Goal: Task Accomplishment & Management: Manage account settings

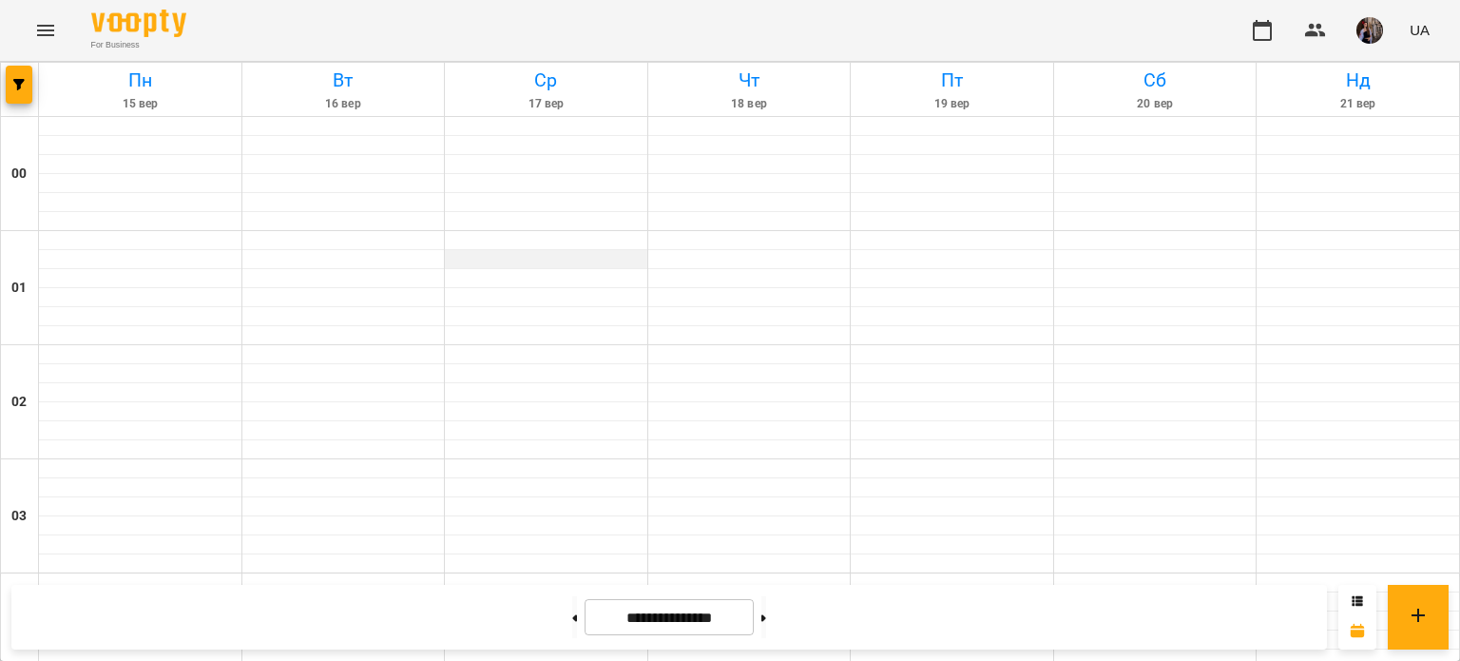
scroll to position [1693, 0]
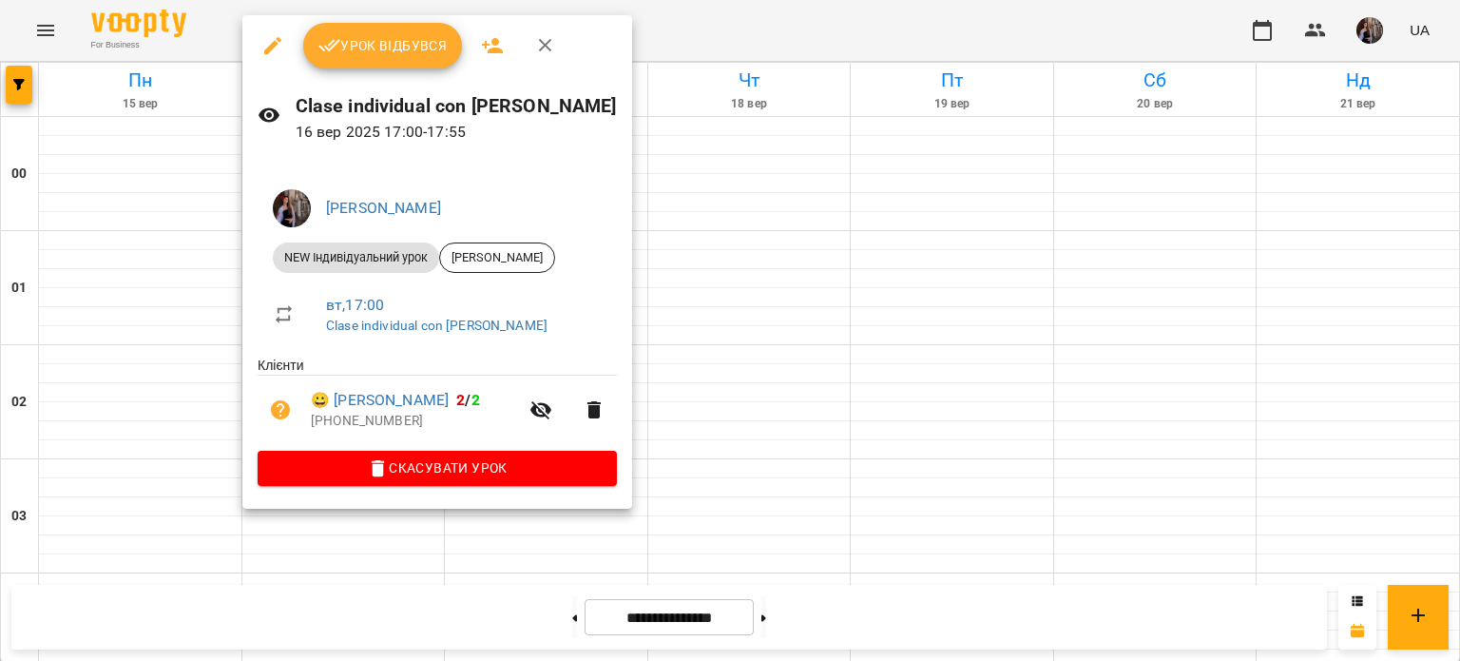
click at [412, 68] on button "Урок відбувся" at bounding box center [383, 46] width 160 height 46
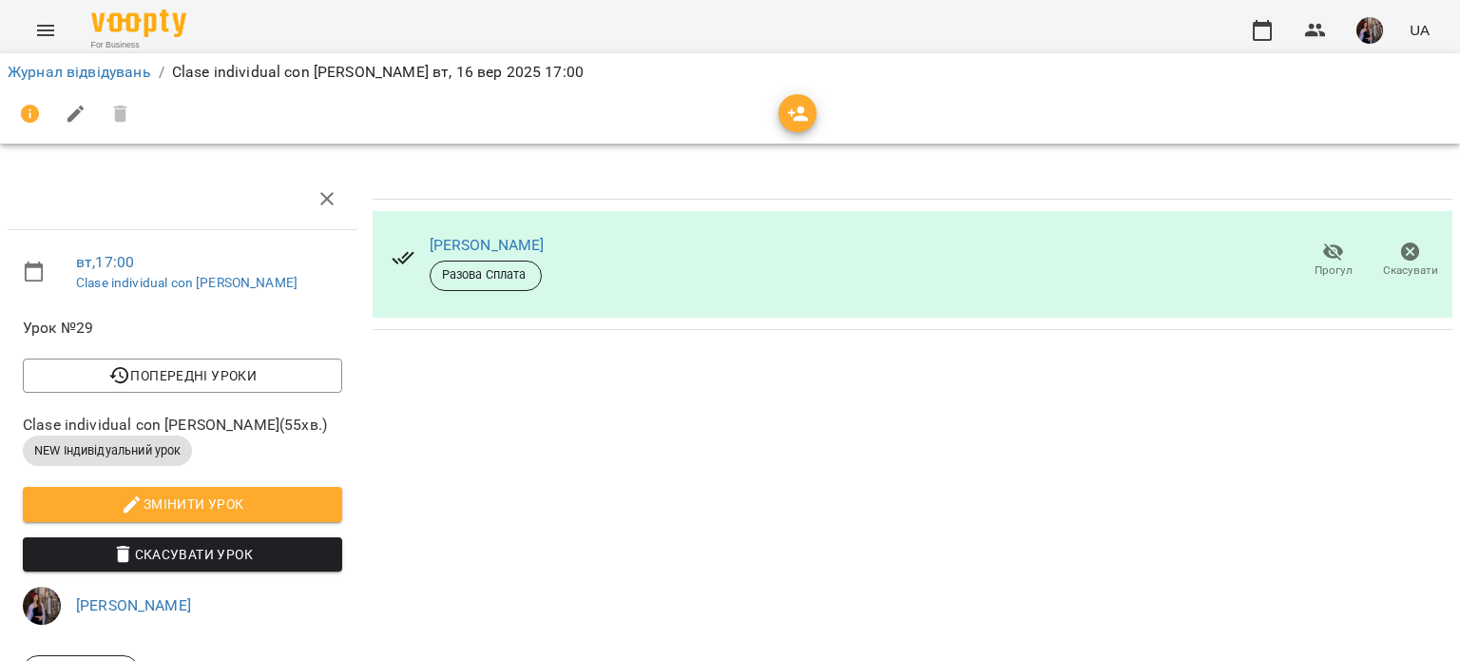
click at [791, 111] on icon "button" at bounding box center [798, 113] width 21 height 15
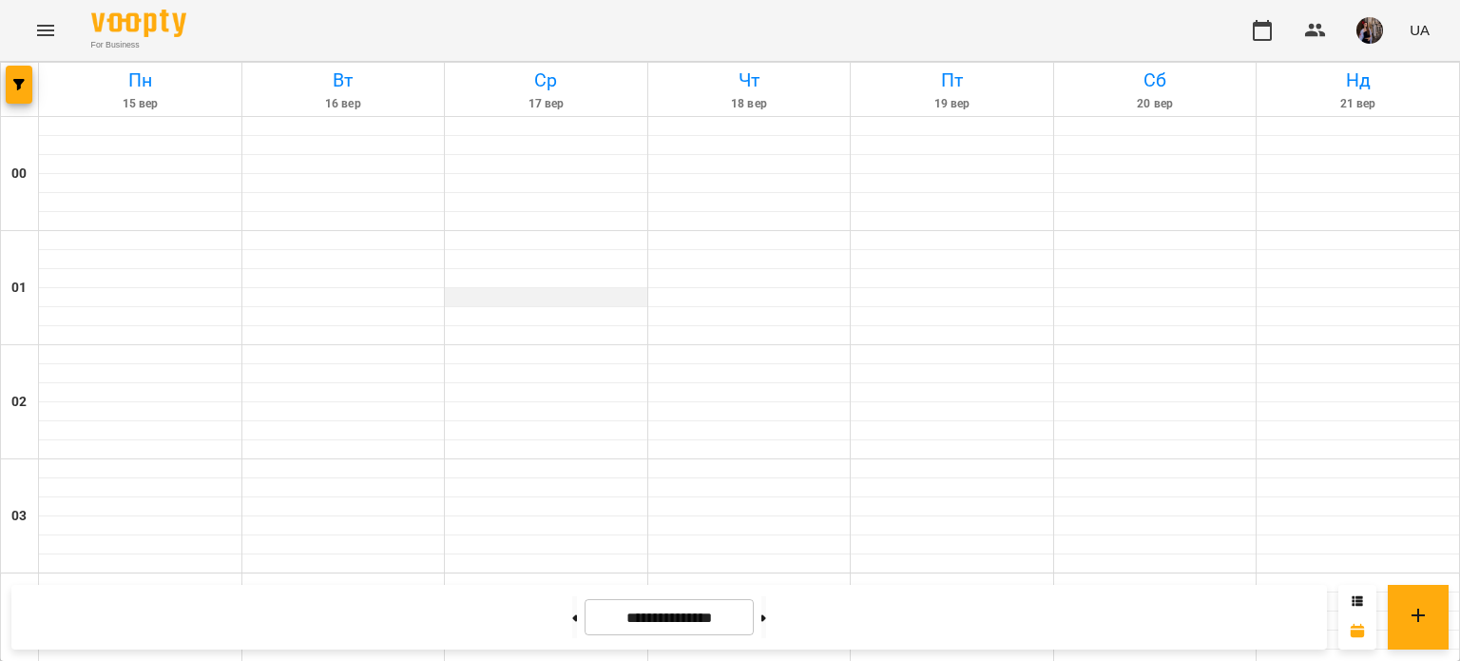
scroll to position [2034, 0]
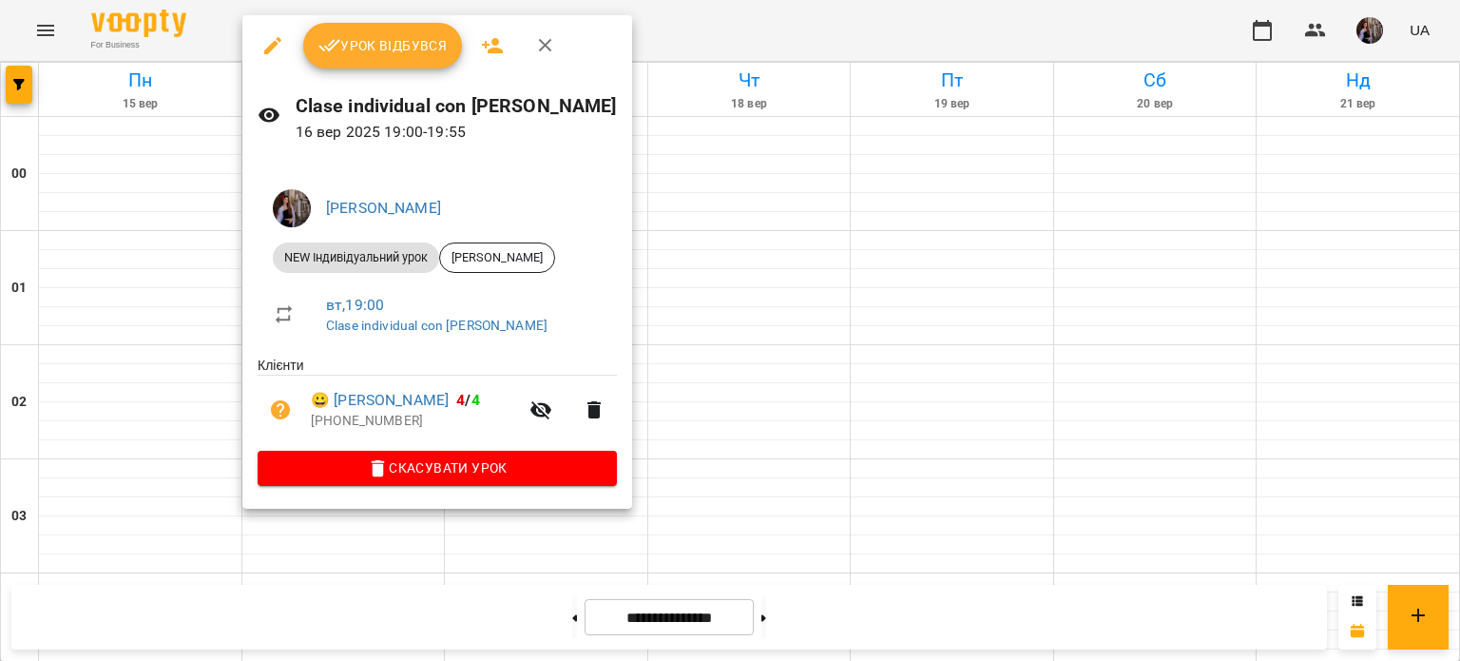
click at [395, 46] on span "Урок відбувся" at bounding box center [382, 45] width 129 height 23
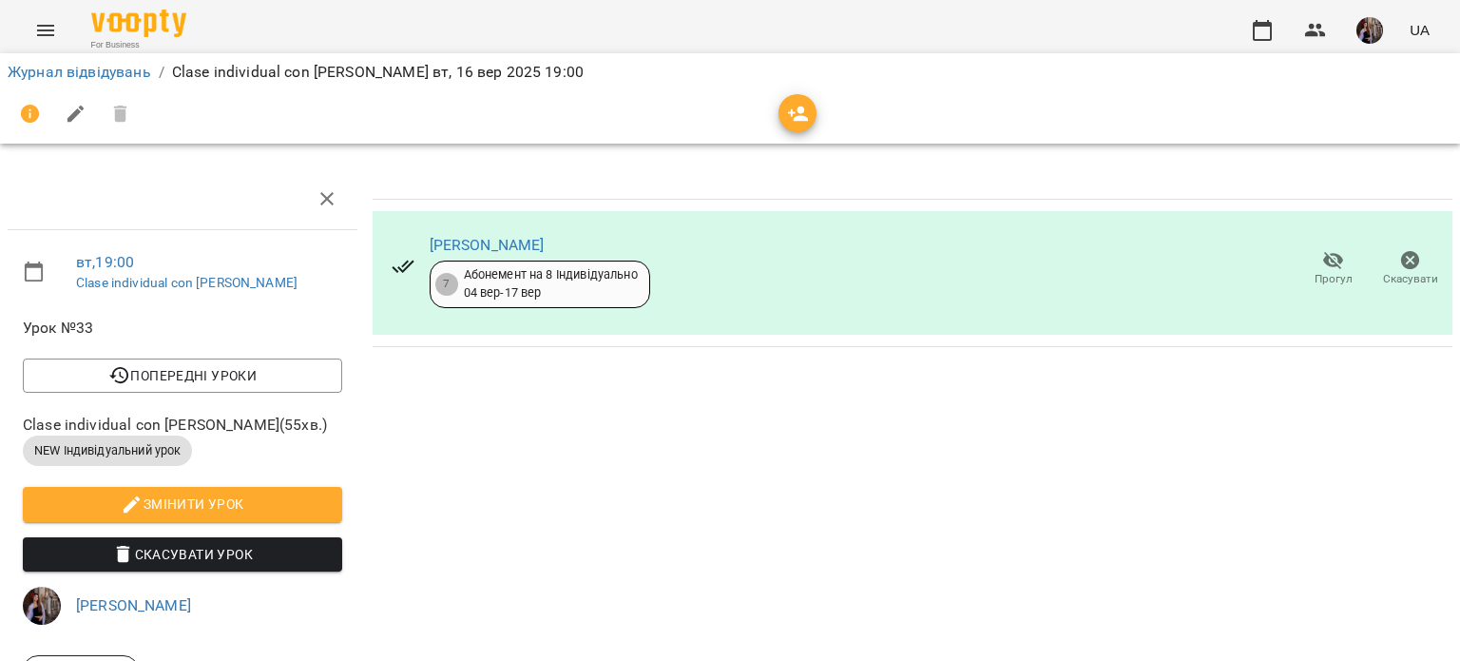
click at [781, 108] on span "button" at bounding box center [798, 114] width 38 height 23
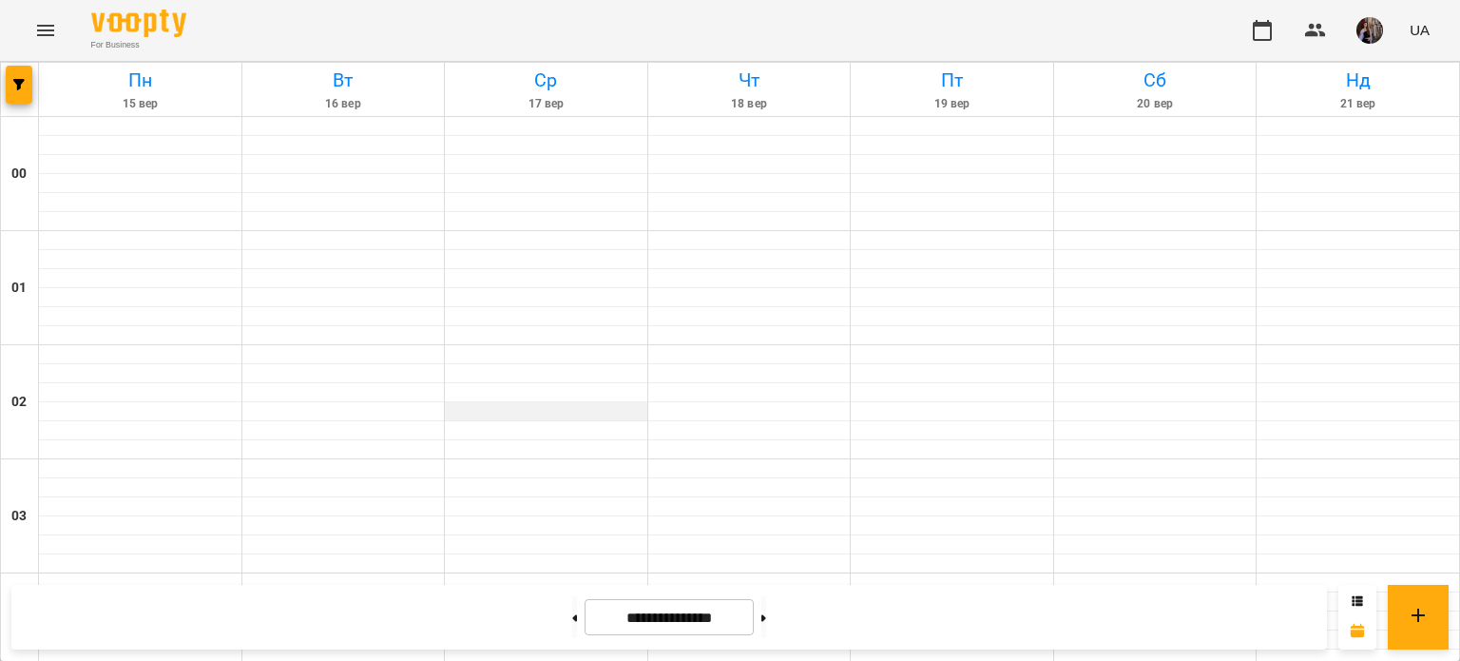
scroll to position [1312, 0]
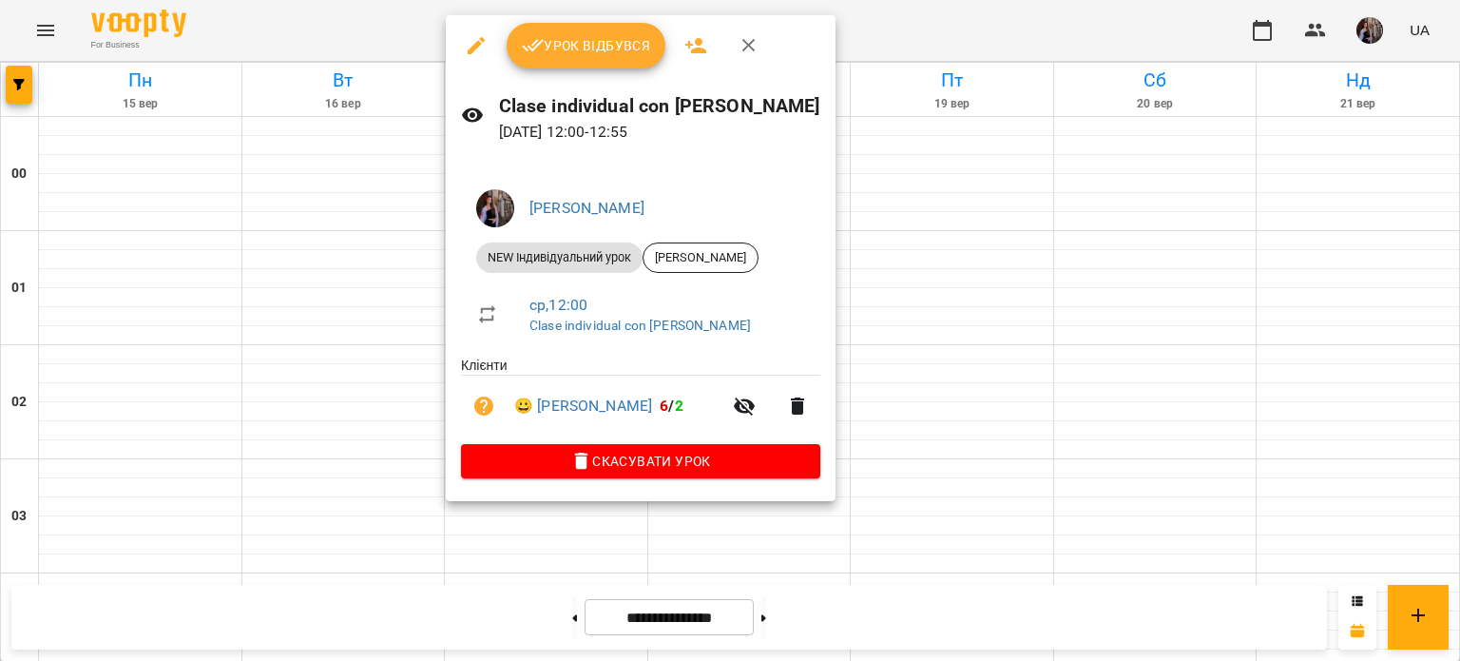
click at [598, 51] on span "Урок відбувся" at bounding box center [586, 45] width 129 height 23
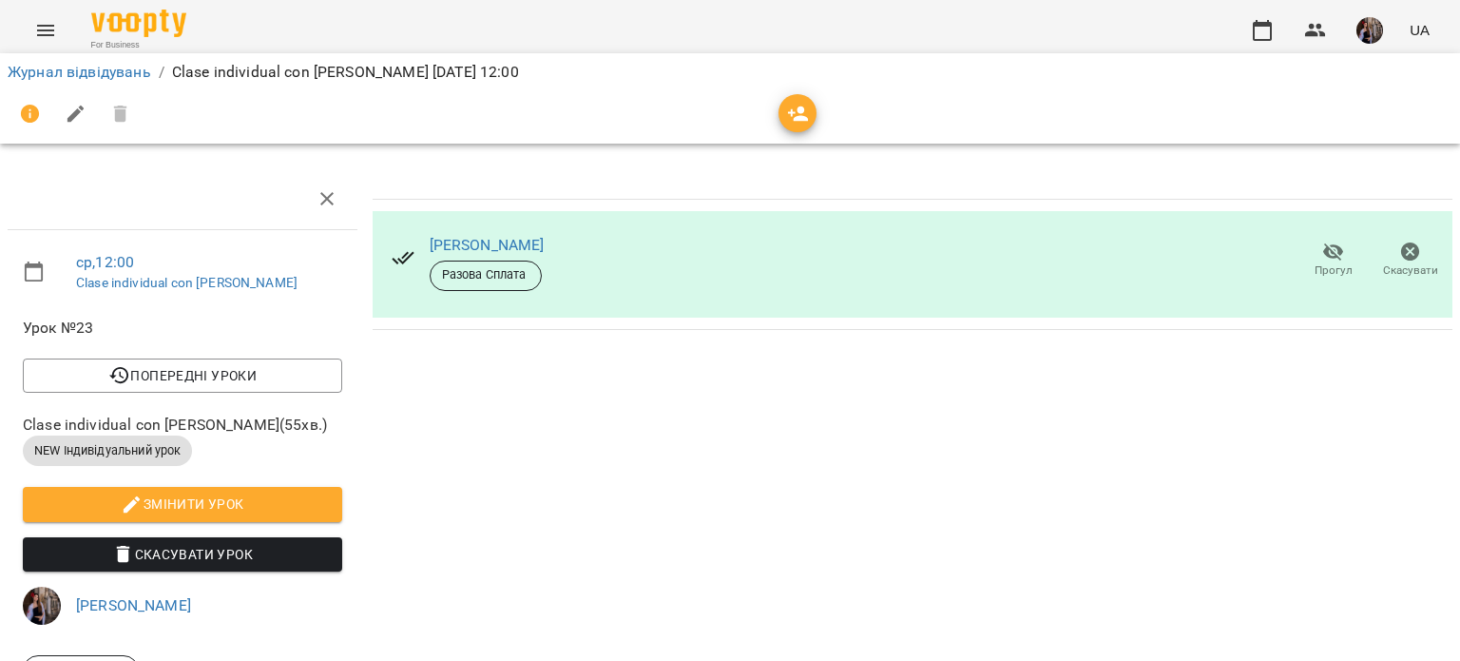
click at [792, 115] on icon "button" at bounding box center [798, 114] width 23 height 23
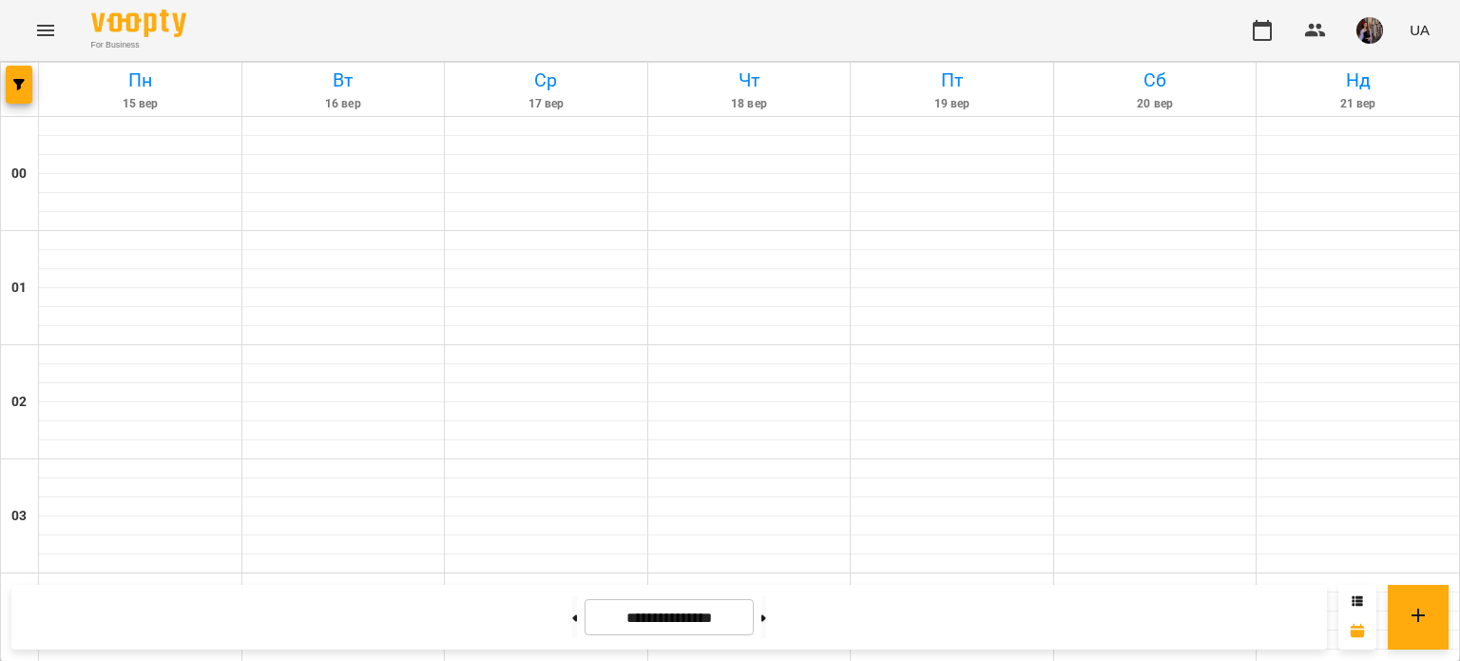
scroll to position [1407, 0]
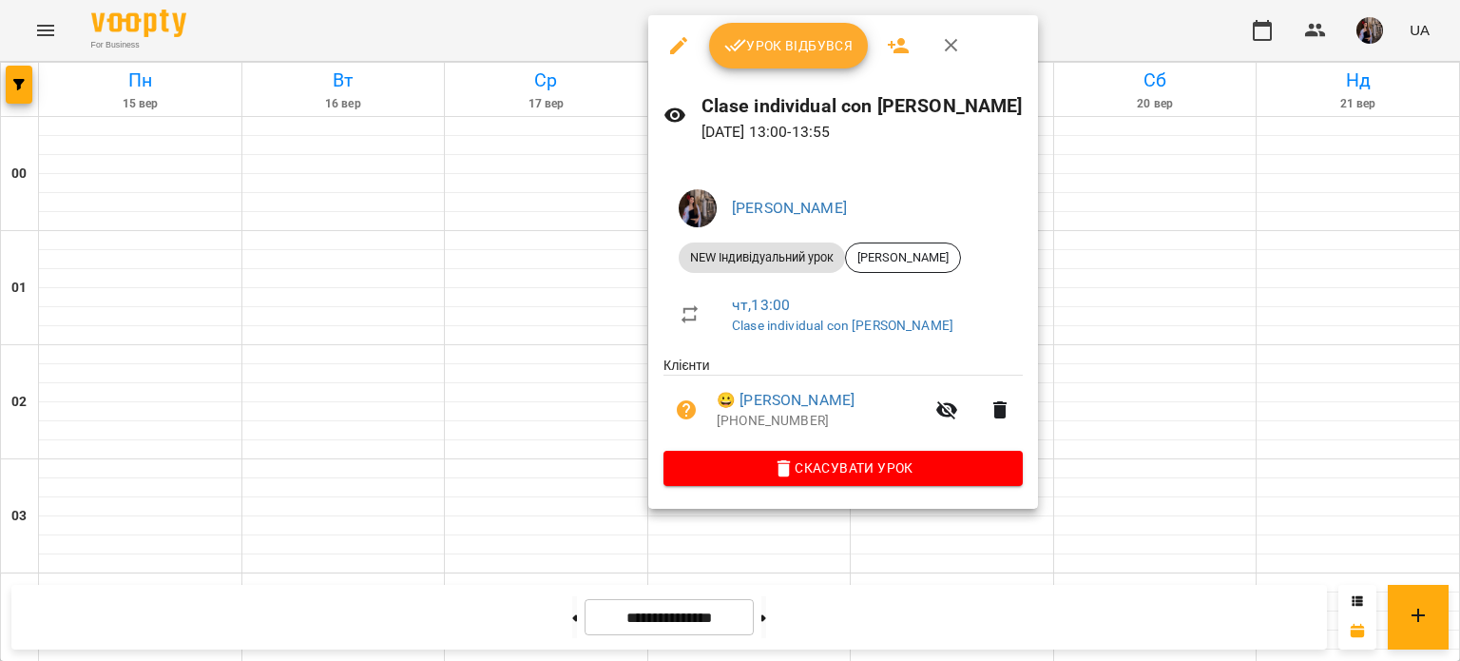
click at [711, 473] on span "Скасувати Урок" at bounding box center [843, 467] width 329 height 23
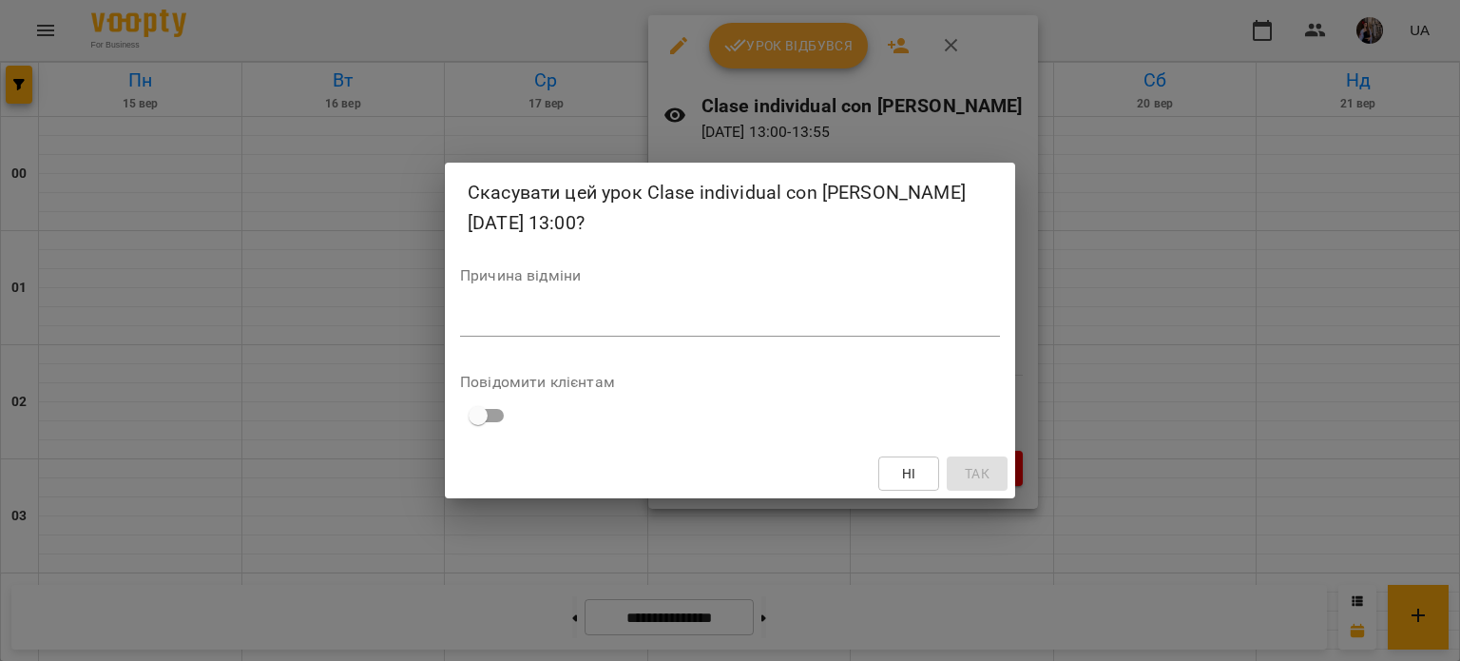
click at [684, 322] on textarea at bounding box center [730, 321] width 540 height 18
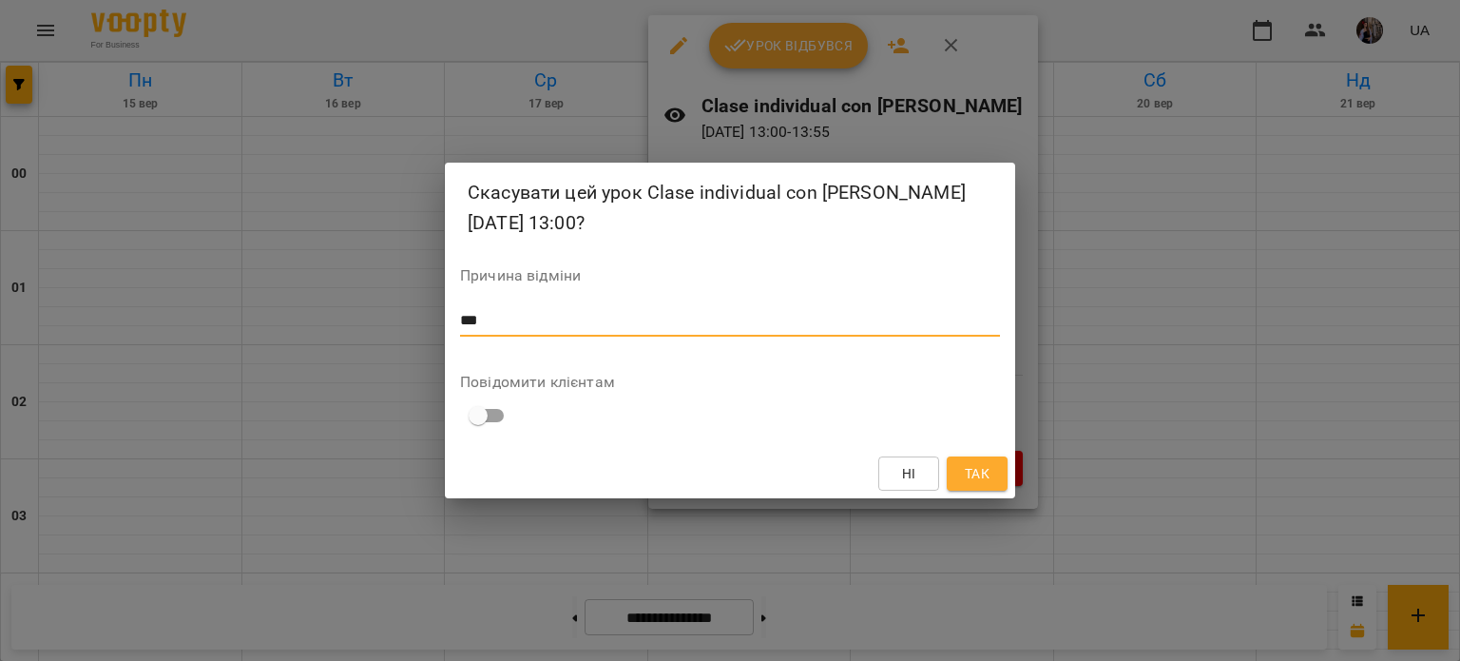
type textarea "***"
click at [982, 471] on span "Так" at bounding box center [977, 473] width 25 height 23
